Goal: Task Accomplishment & Management: Manage account settings

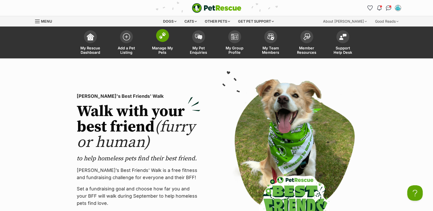
click at [166, 39] on span at bounding box center [162, 35] width 13 height 13
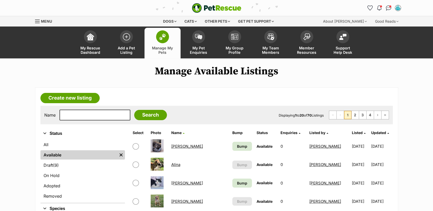
click at [77, 109] on div "Name Search Displaying 1 to 20 of 70 Listings First Page Previous Page 1 2 3 4 …" at bounding box center [216, 115] width 352 height 19
click at [74, 114] on input "text" at bounding box center [94, 115] width 71 height 11
type input "pepper"
click at [141, 114] on input "Search" at bounding box center [150, 115] width 33 height 10
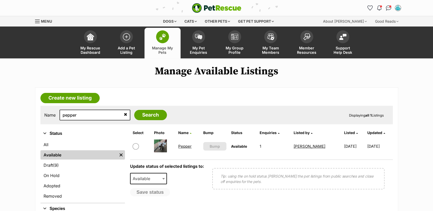
click at [178, 146] on link "Pepper" at bounding box center [184, 146] width 13 height 5
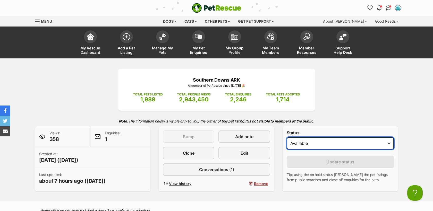
click at [321, 144] on select "Draft - not available as listing has enquires Available On hold Adopted" at bounding box center [340, 143] width 107 height 12
select select "on_hold"
click at [287, 138] on select "Draft - not available as listing has enquires Available On hold Adopted" at bounding box center [340, 143] width 107 height 12
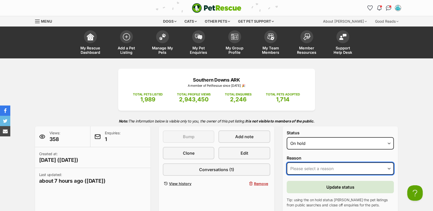
click at [321, 169] on select "Please select a reason Medical reasons Reviewing applications Adoption pending …" at bounding box center [340, 169] width 107 height 12
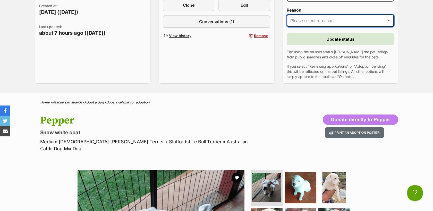
scroll to position [140, 0]
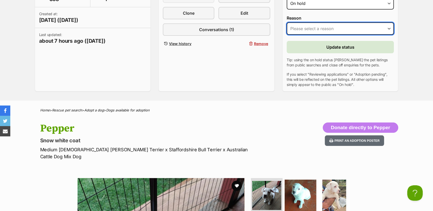
click at [329, 29] on select "Please select a reason Medical reasons Reviewing applications Adoption pending …" at bounding box center [340, 28] width 107 height 12
select select "reviewing_applications"
click at [287, 23] on select "Please select a reason Medical reasons Reviewing applications Adoption pending …" at bounding box center [340, 28] width 107 height 12
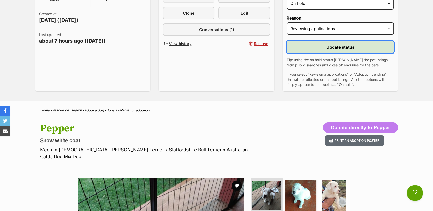
click at [339, 48] on span "Update status" at bounding box center [340, 47] width 28 height 6
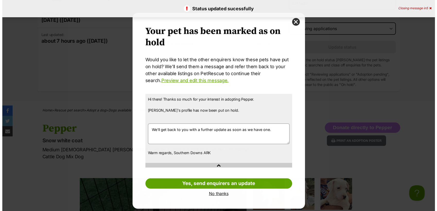
scroll to position [0, 0]
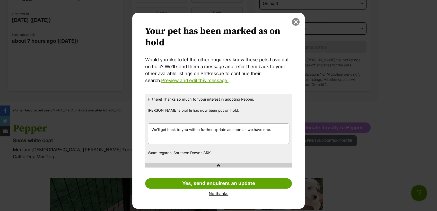
click at [296, 21] on button "close" at bounding box center [296, 22] width 8 height 8
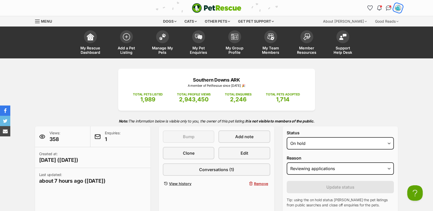
click at [399, 8] on img "My account" at bounding box center [398, 8] width 7 height 7
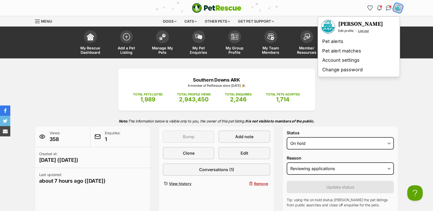
click at [366, 31] on link "Log out" at bounding box center [363, 31] width 11 height 4
